Goal: Find specific fact: Find specific fact

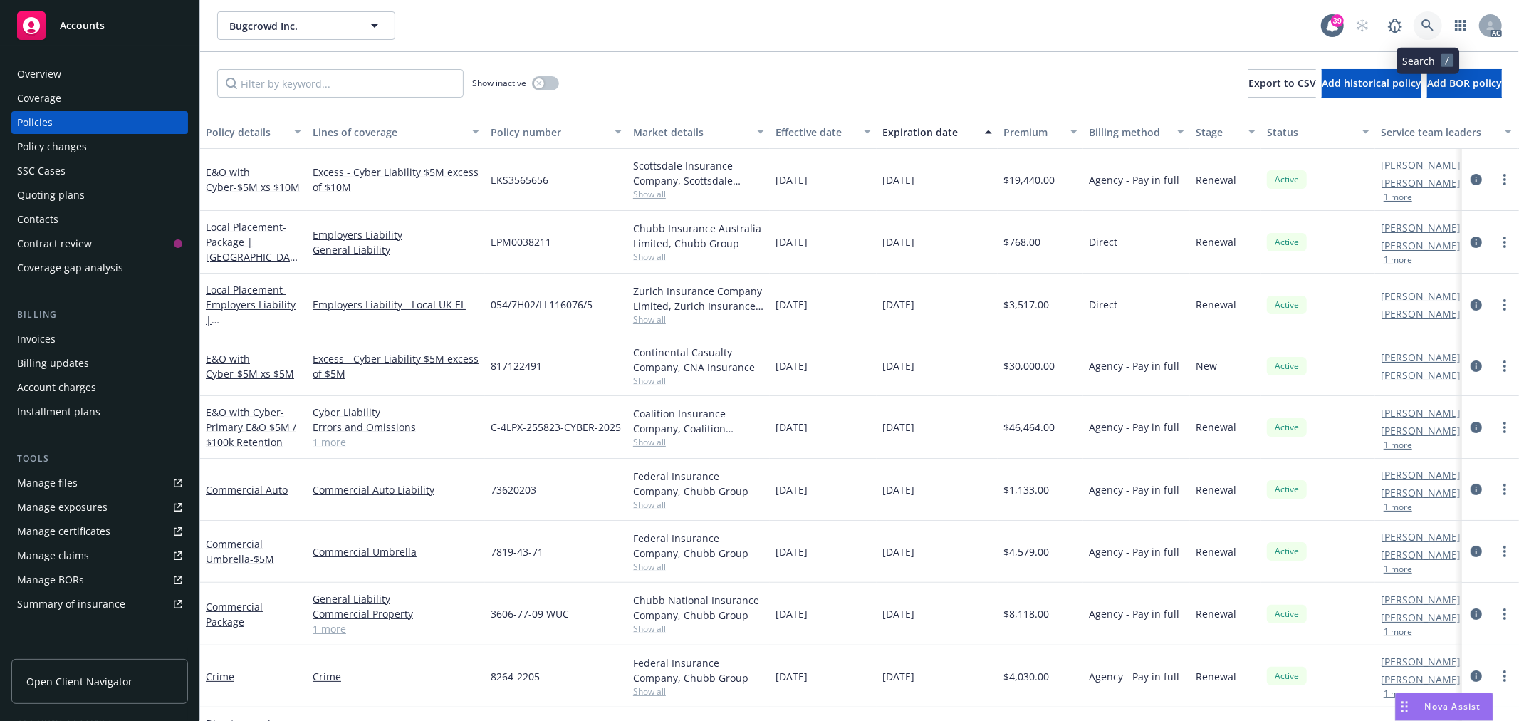
click at [1427, 16] on link at bounding box center [1428, 25] width 28 height 28
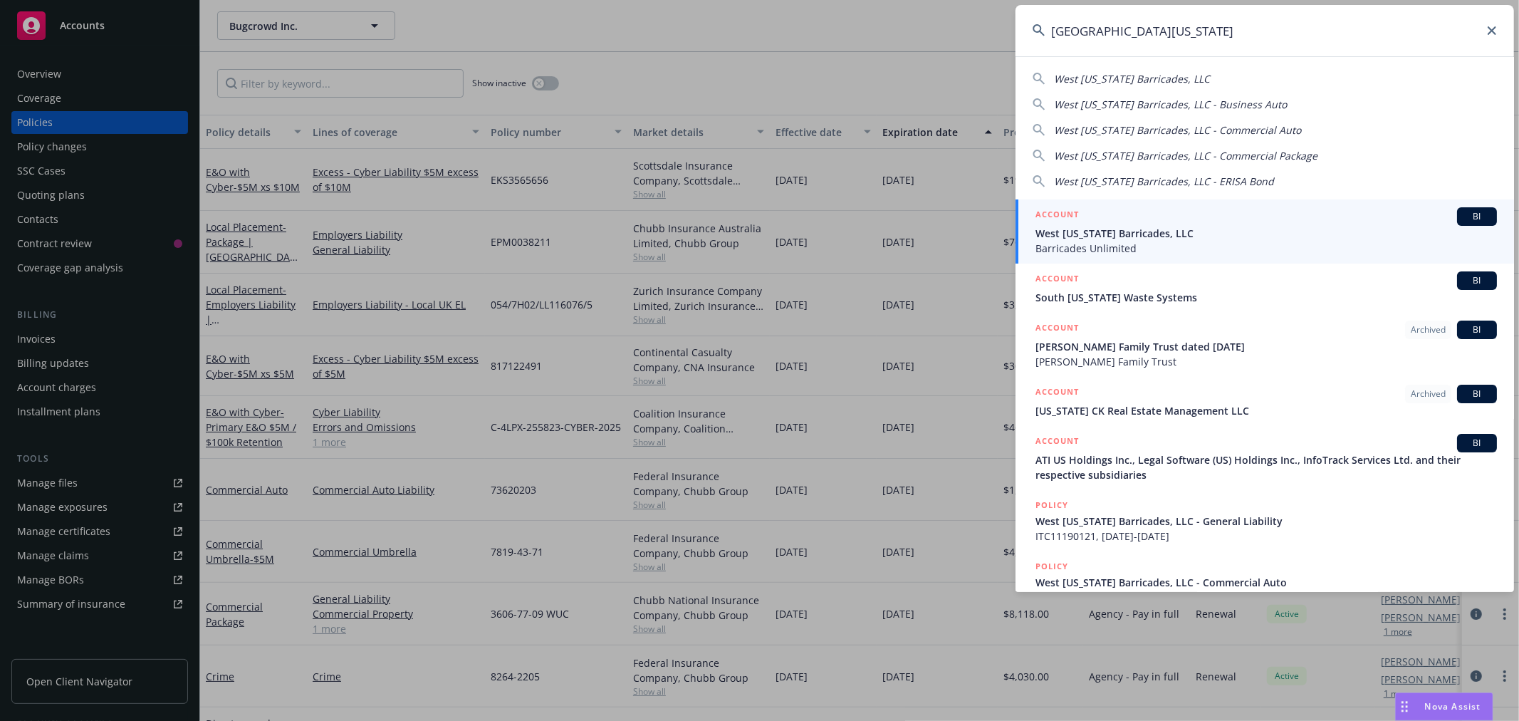
type input "[GEOGRAPHIC_DATA][US_STATE]"
click at [1117, 235] on span "West [US_STATE] Barricades, LLC" at bounding box center [1267, 233] width 462 height 15
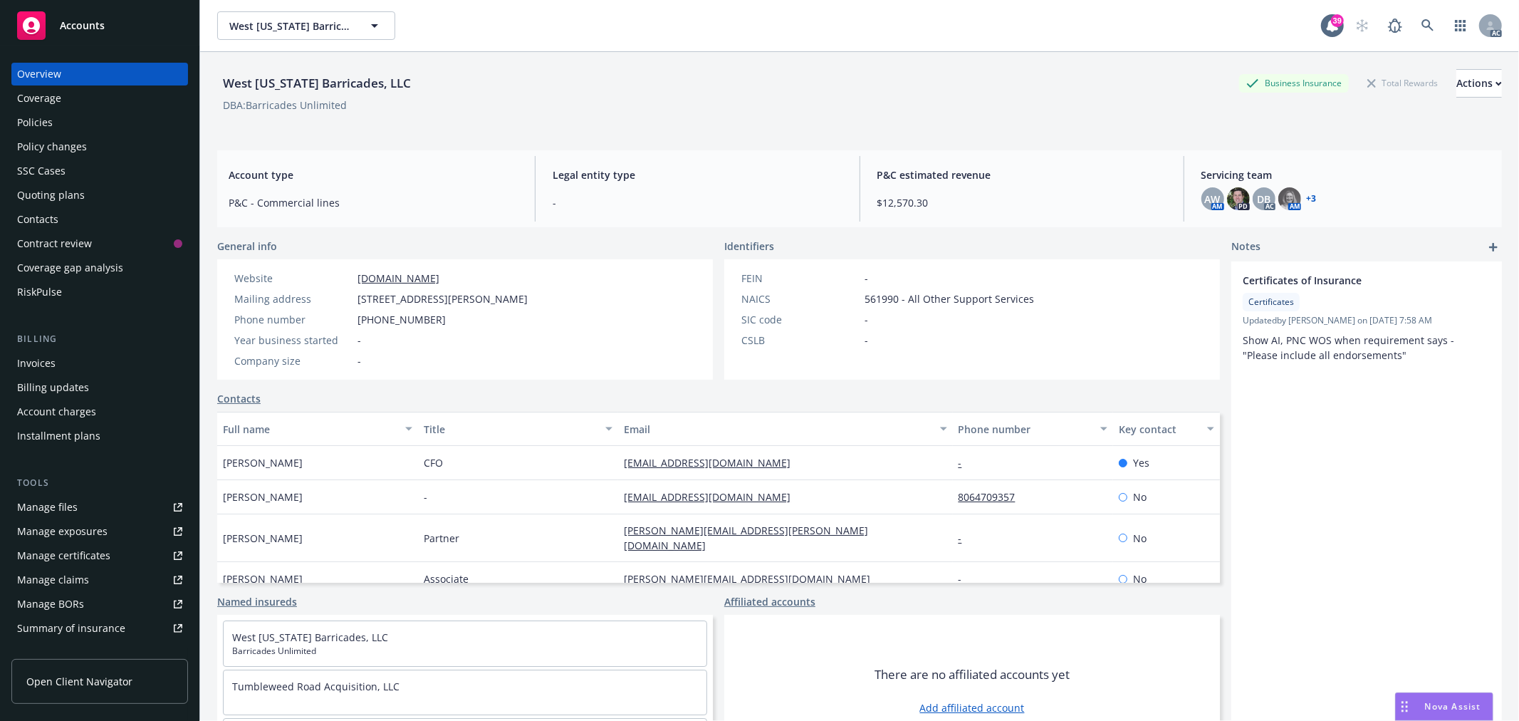
click at [78, 123] on div "Policies" at bounding box center [99, 122] width 165 height 23
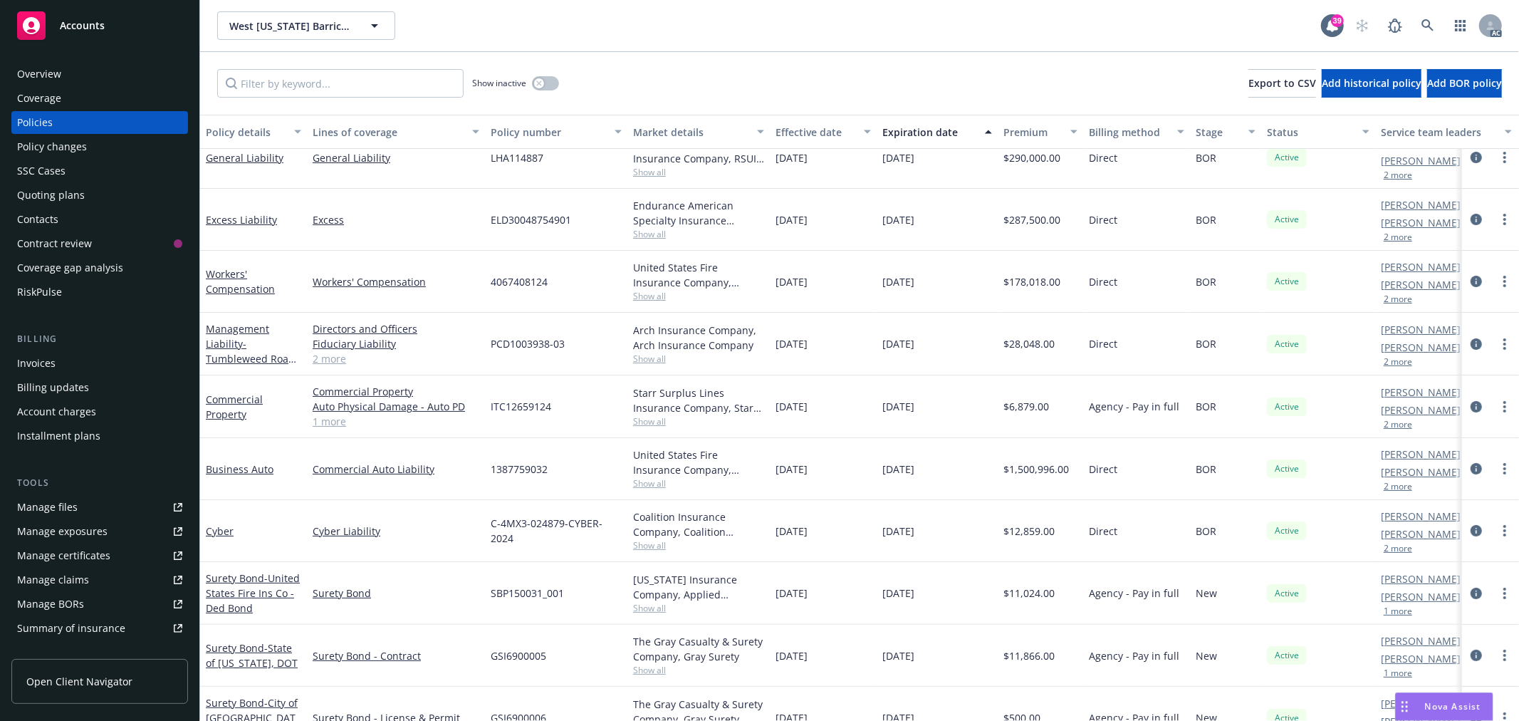
scroll to position [158, 0]
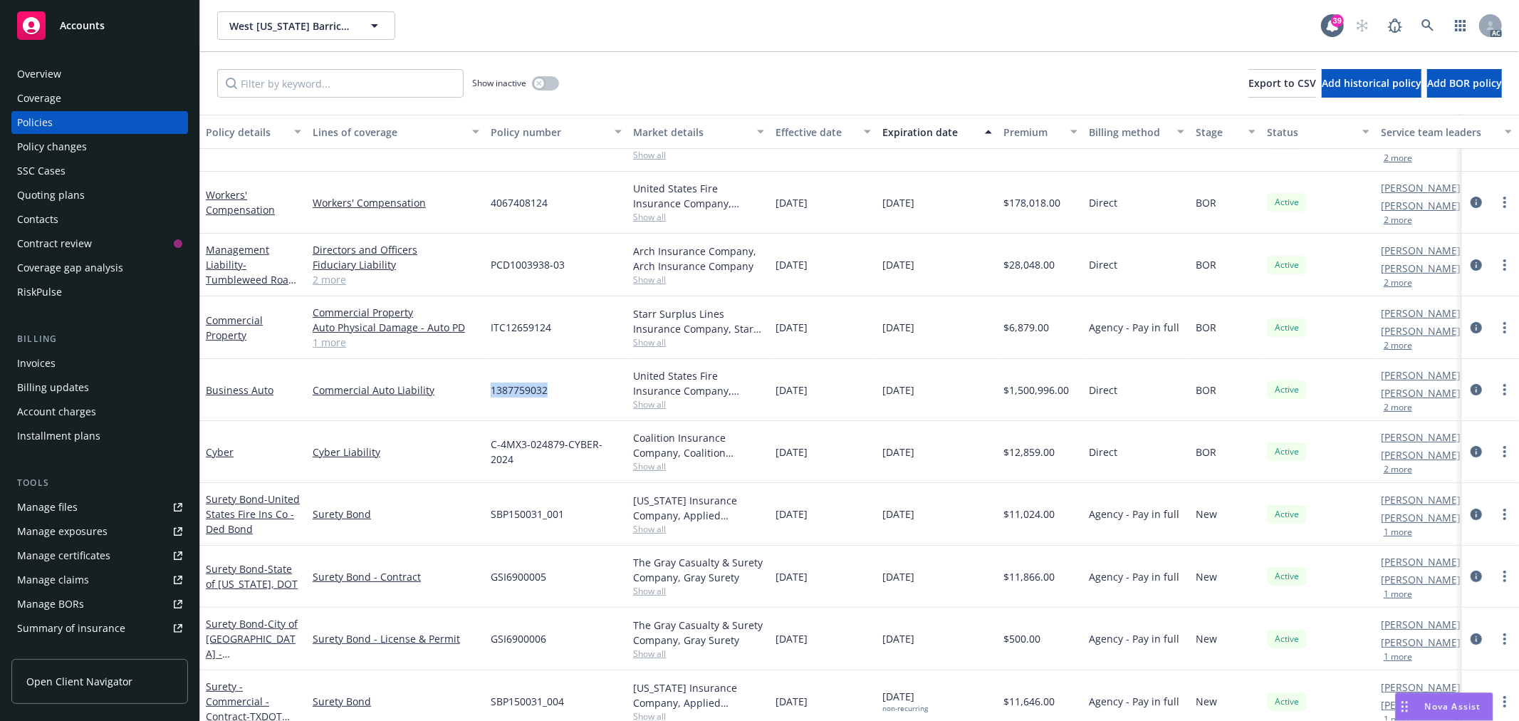
drag, startPoint x: 559, startPoint y: 388, endPoint x: 486, endPoint y: 388, distance: 73.4
click at [486, 388] on div "1387759032" at bounding box center [556, 390] width 142 height 62
copy span "1387759032"
click at [233, 388] on link "Business Auto" at bounding box center [240, 390] width 68 height 14
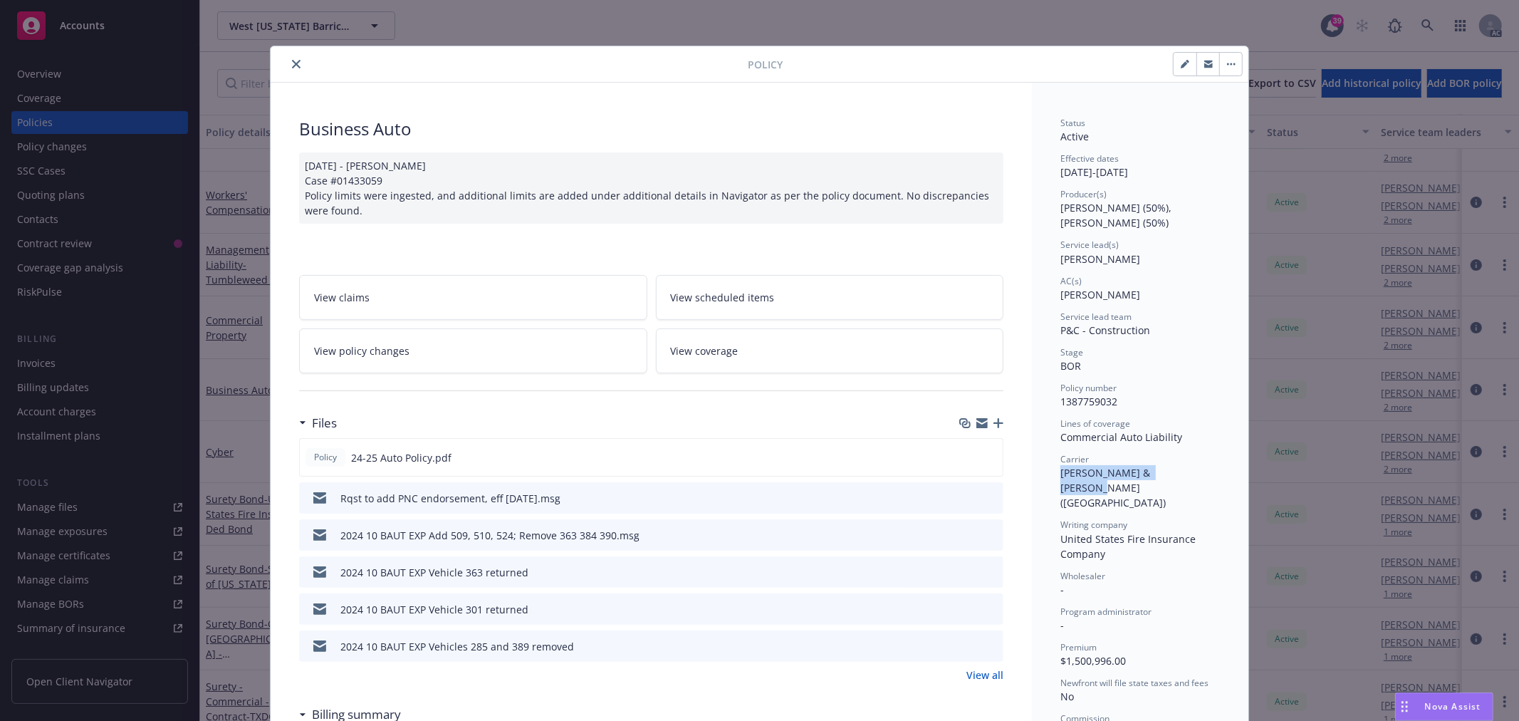
drag, startPoint x: 1055, startPoint y: 472, endPoint x: 1171, endPoint y: 475, distance: 116.1
click at [1171, 475] on div "Carrier [PERSON_NAME] & [PERSON_NAME] ([GEOGRAPHIC_DATA])" at bounding box center [1141, 481] width 160 height 57
copy span "[PERSON_NAME] & [PERSON_NAME] ([GEOGRAPHIC_DATA])"
